Goal: Find contact information: Find contact information

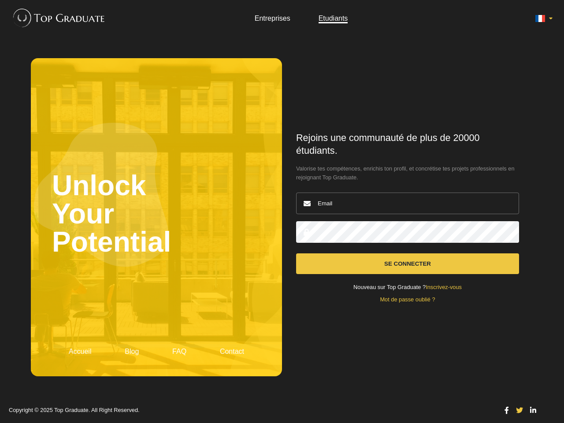
click at [543, 18] on icon at bounding box center [540, 18] width 11 height 11
